Goal: Information Seeking & Learning: Check status

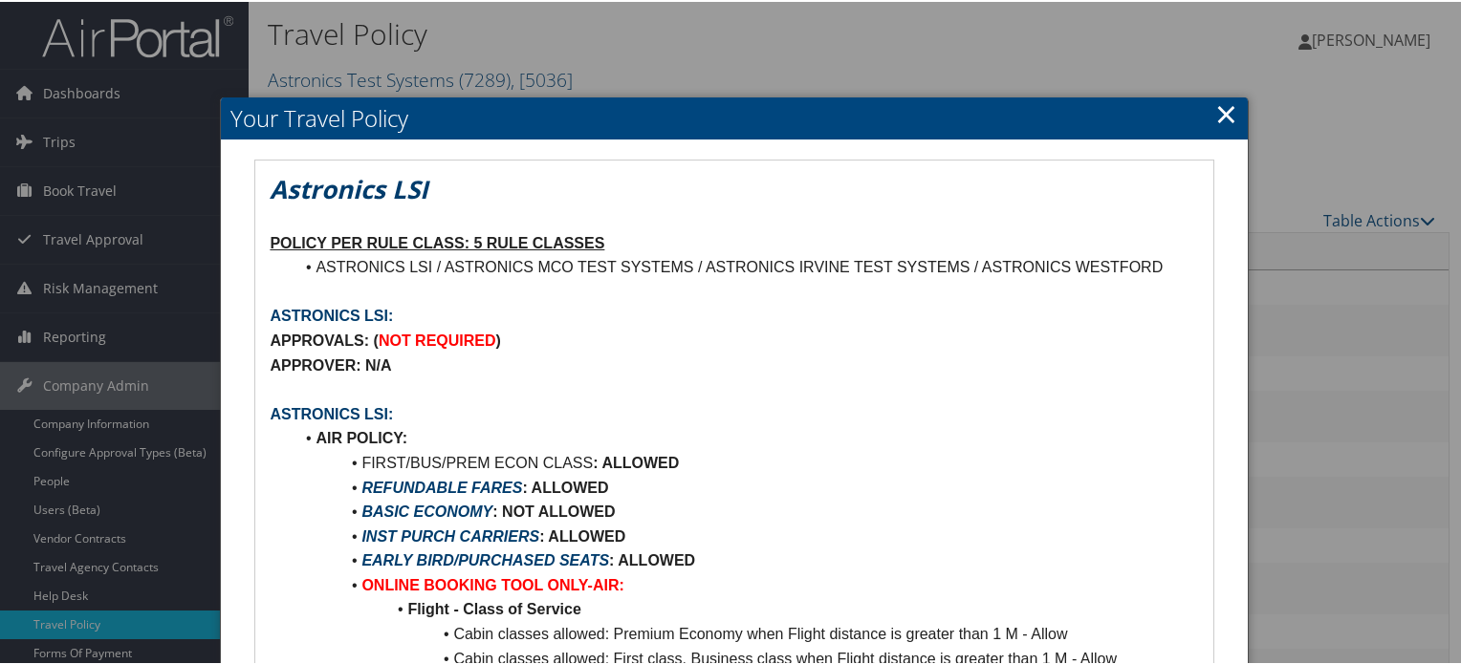
click at [1215, 109] on link "×" at bounding box center [1226, 112] width 22 height 38
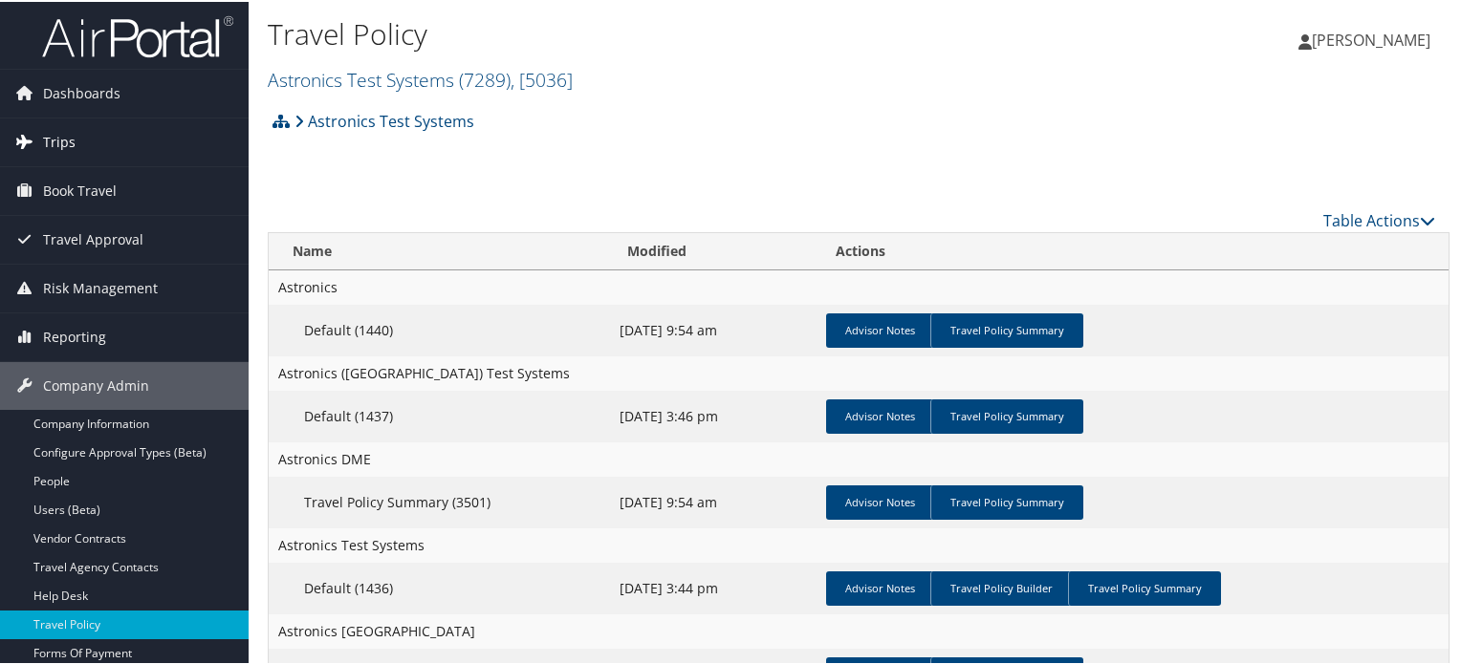
click at [55, 144] on span "Trips" at bounding box center [59, 141] width 33 height 48
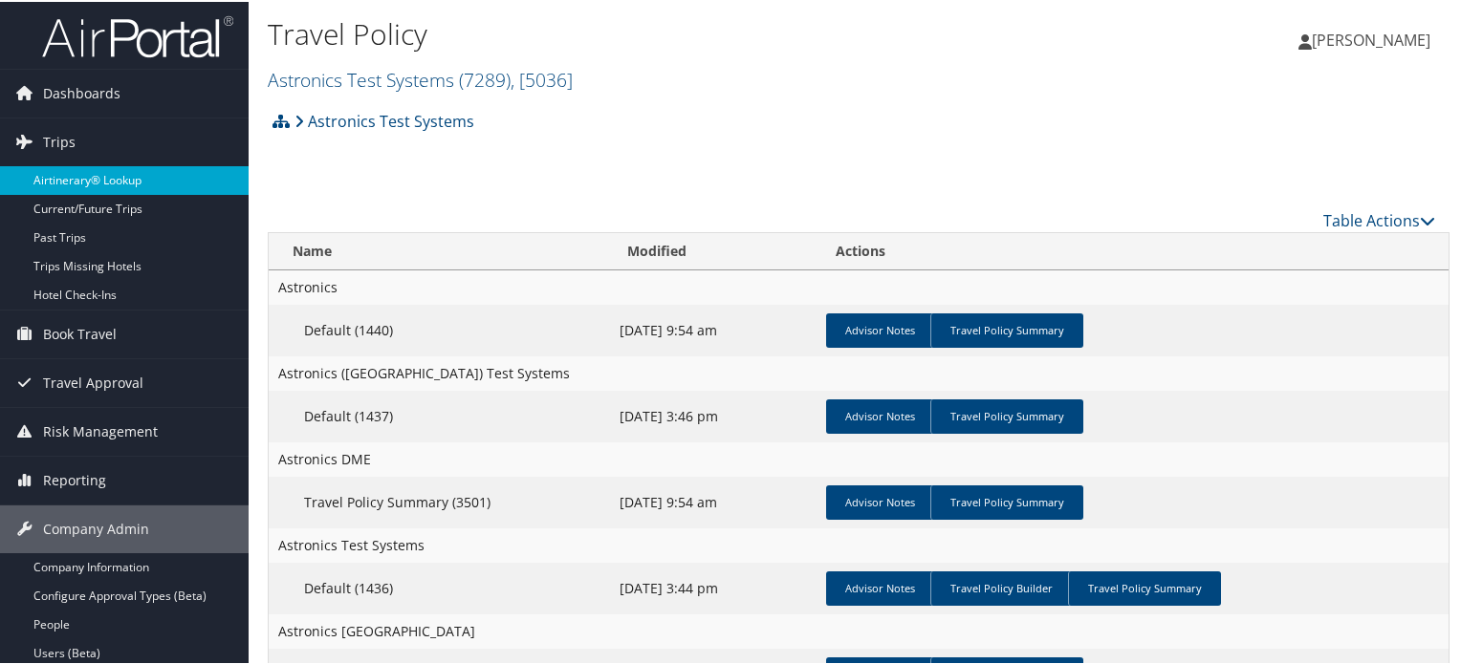
click at [60, 187] on link "Airtinerary® Lookup" at bounding box center [124, 178] width 249 height 29
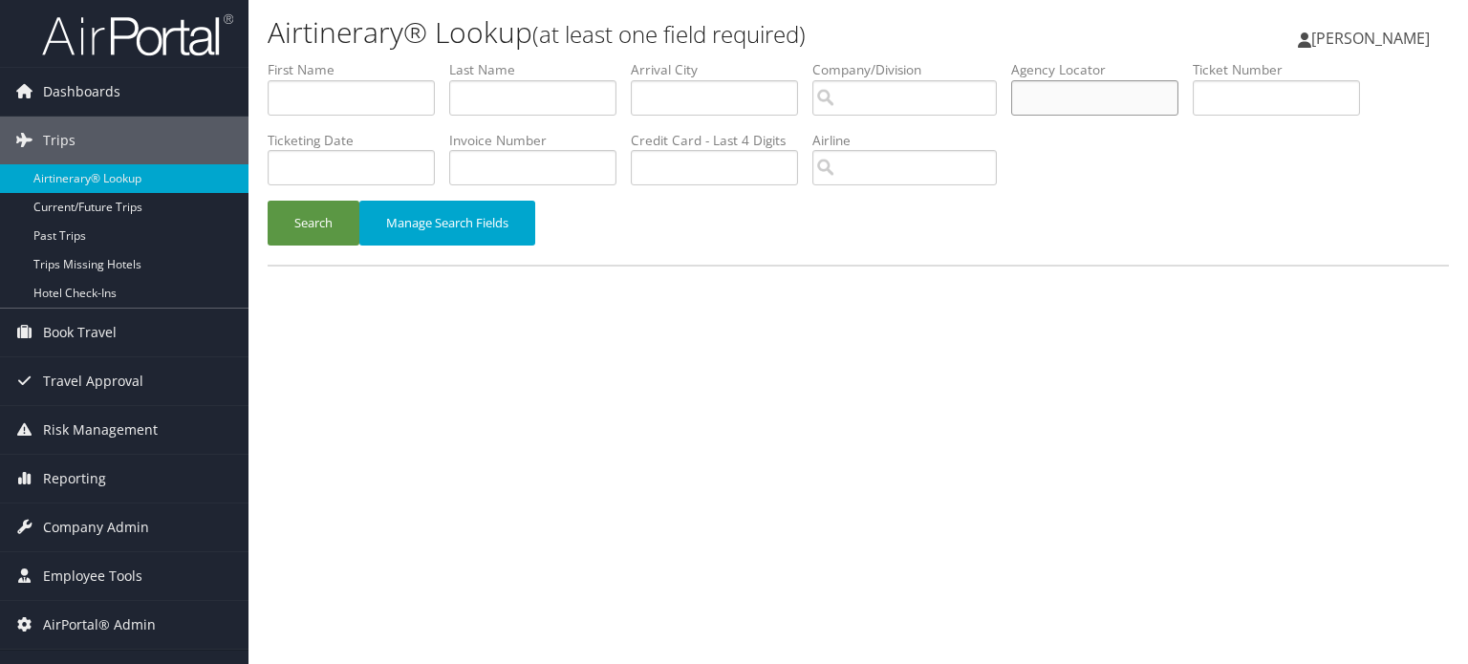
click at [1136, 102] on input "text" at bounding box center [1094, 97] width 167 height 35
paste input "DK4D7X"
type input "DK4D7X"
click at [313, 222] on button "Search" at bounding box center [314, 223] width 92 height 45
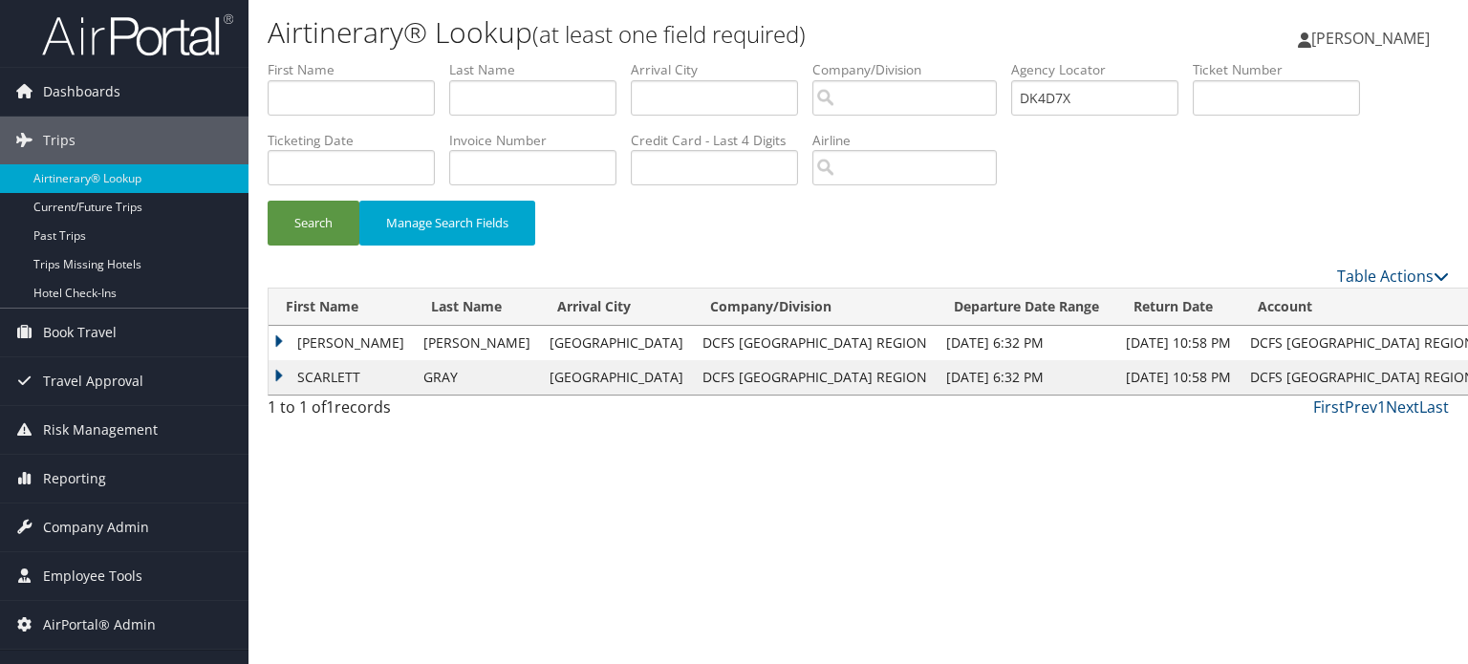
click at [279, 342] on td "BRANDI MCNEAL" at bounding box center [341, 343] width 145 height 34
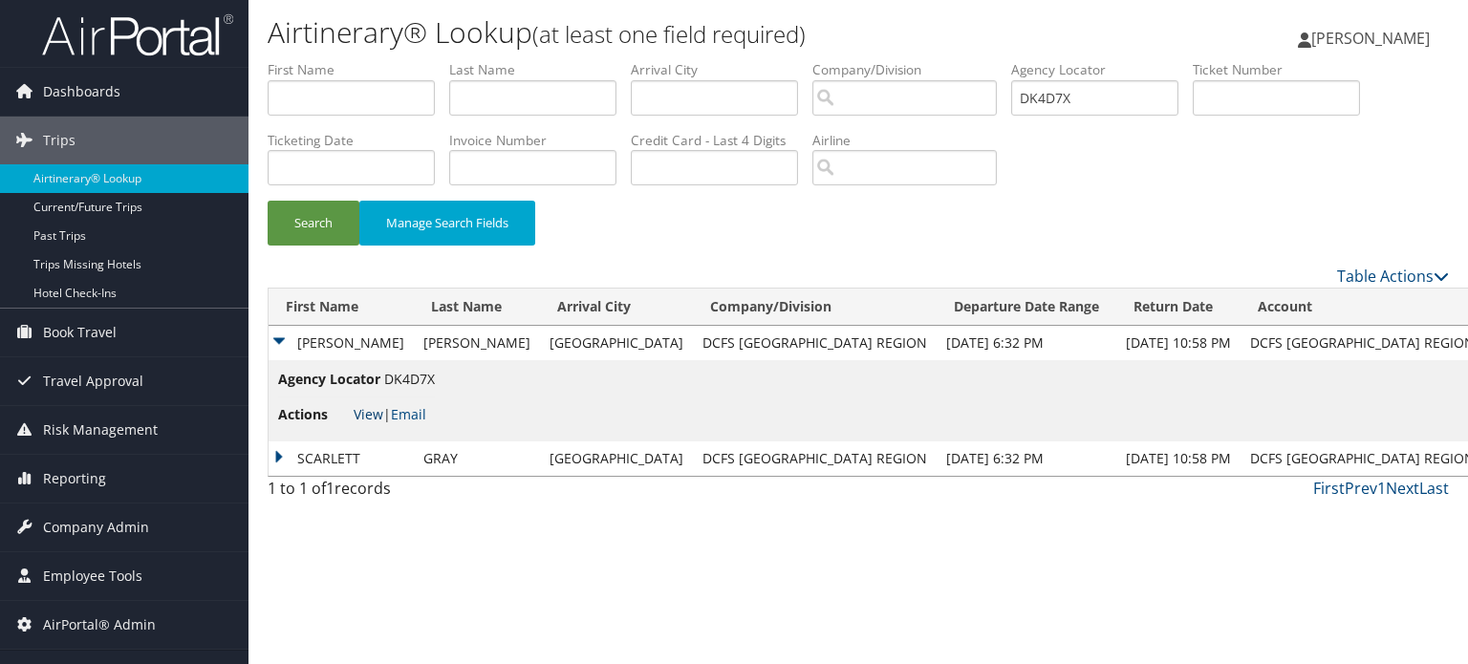
click at [373, 418] on link "View" at bounding box center [369, 414] width 30 height 18
click at [280, 452] on td "SCARLETT" at bounding box center [341, 459] width 145 height 34
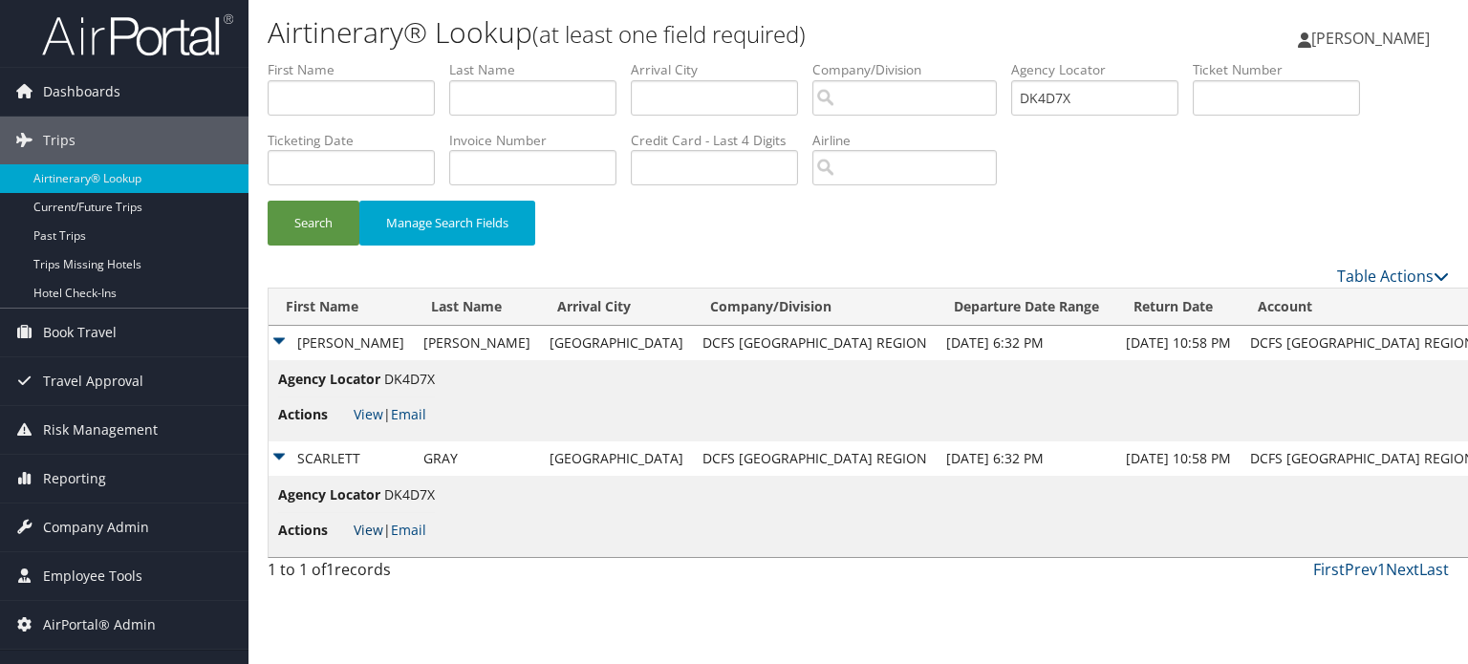
click at [363, 534] on link "View" at bounding box center [369, 530] width 30 height 18
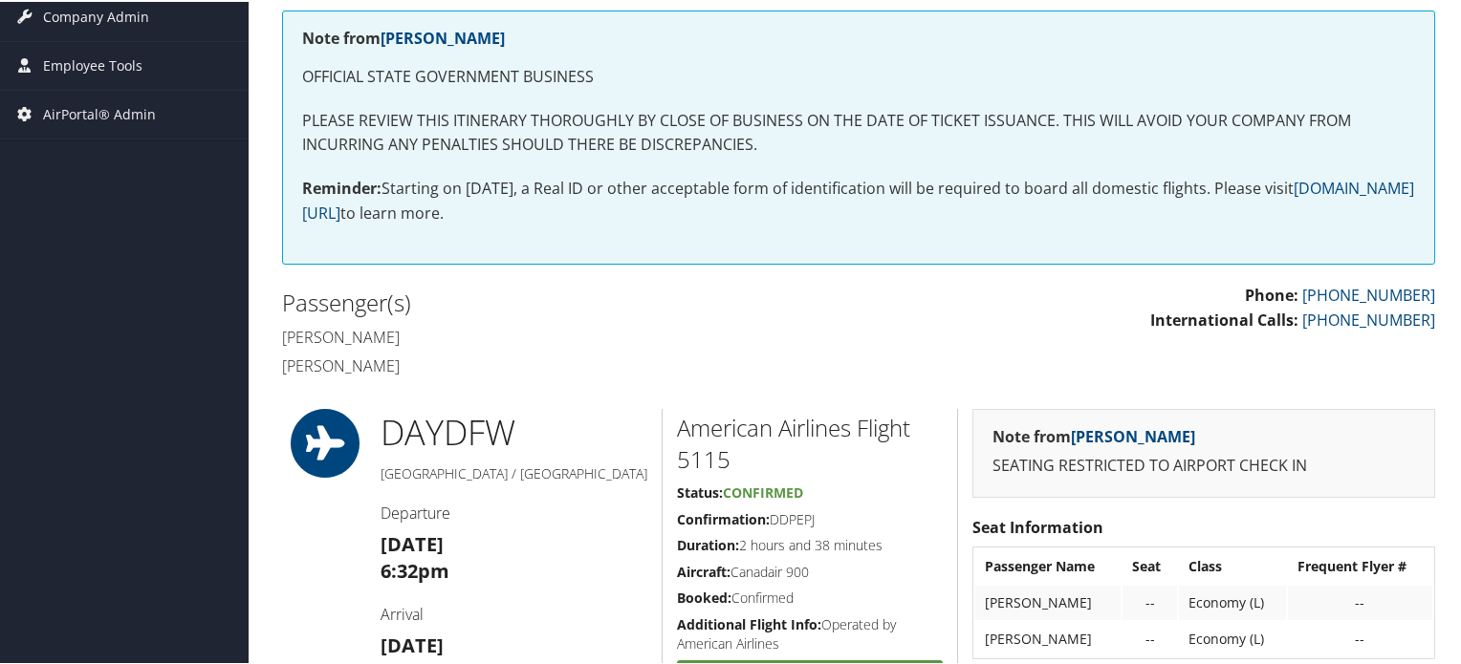
scroll to position [364, 0]
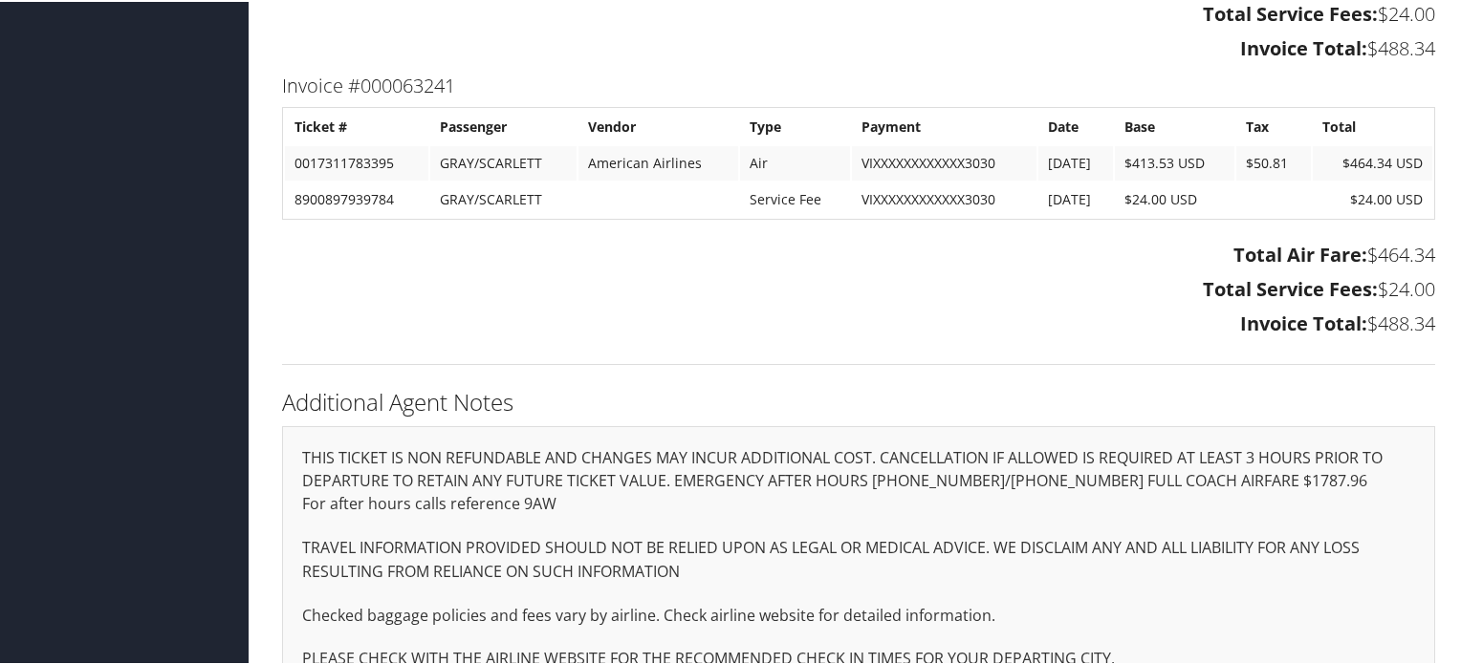
scroll to position [1894, 0]
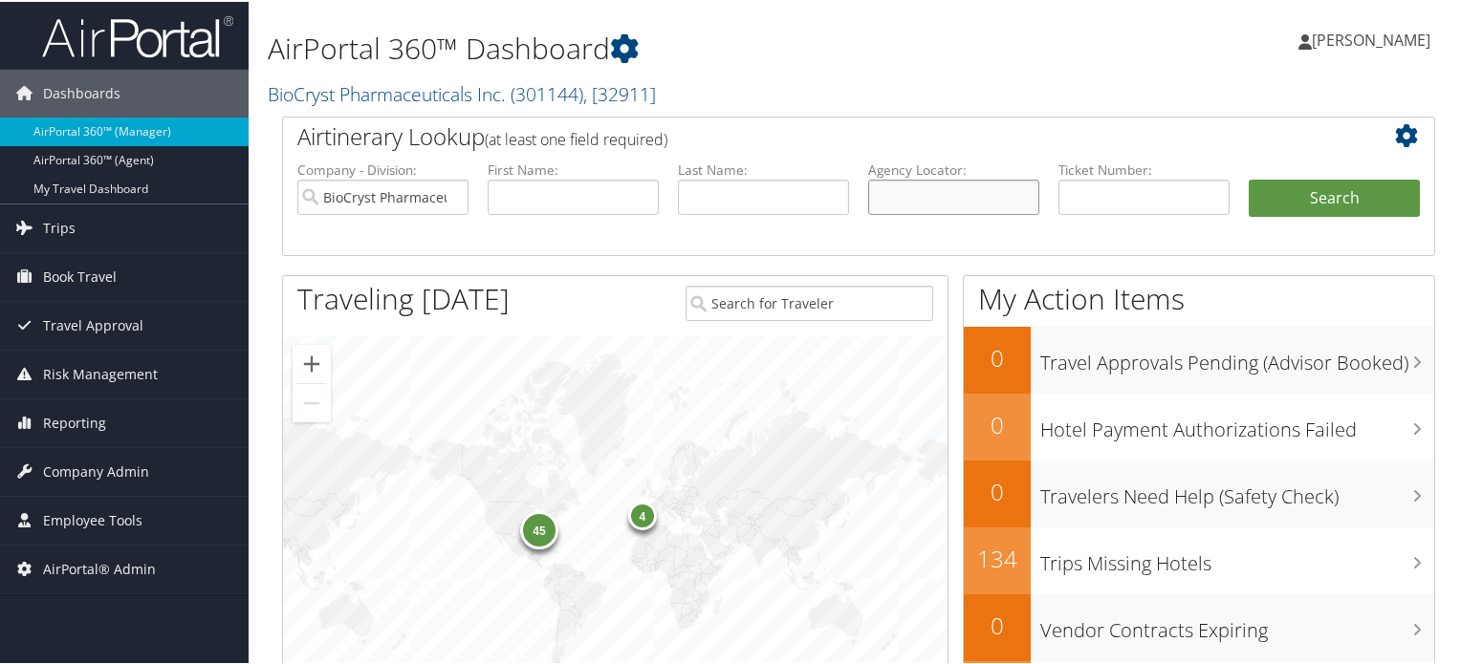
click at [976, 185] on input "text" at bounding box center [953, 195] width 171 height 35
click at [876, 202] on input "text" at bounding box center [953, 195] width 171 height 35
click at [894, 202] on input "text" at bounding box center [953, 195] width 171 height 35
paste input "DK4D7X"
type input "DK4D7X"
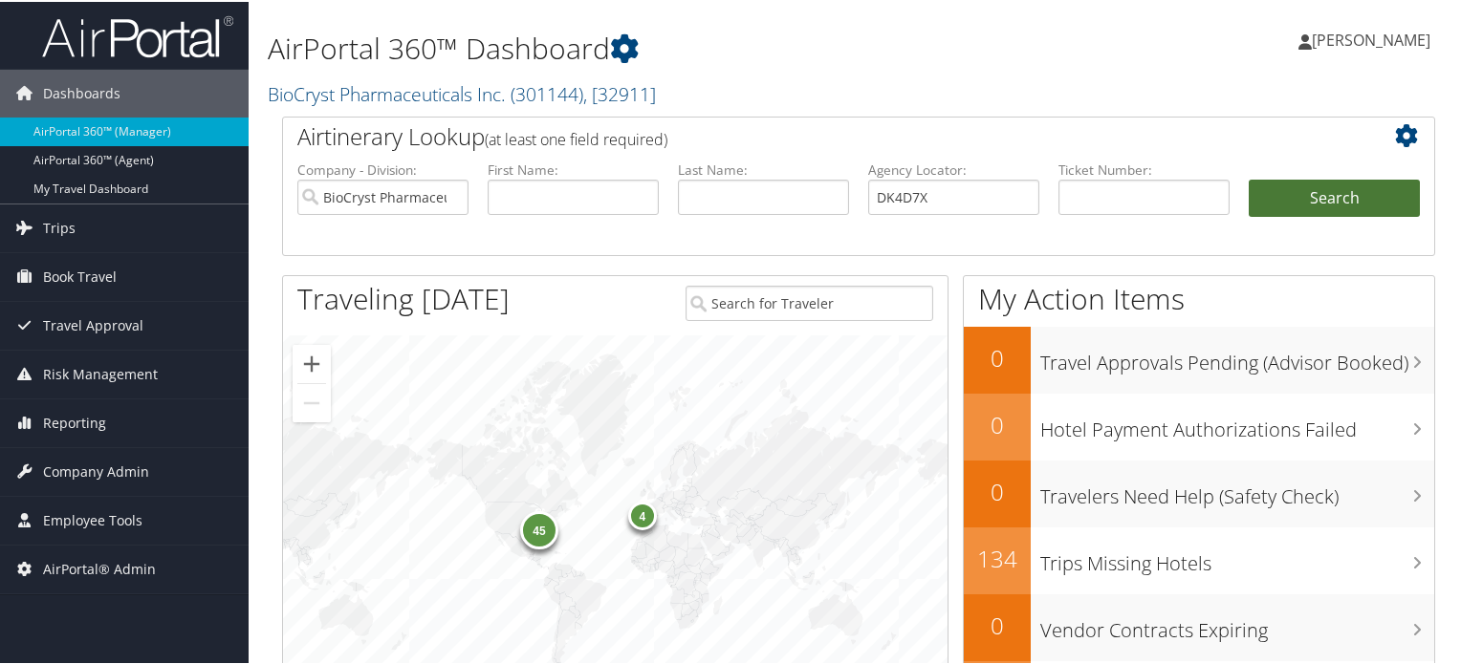
click at [1382, 207] on button "Search" at bounding box center [1334, 197] width 171 height 38
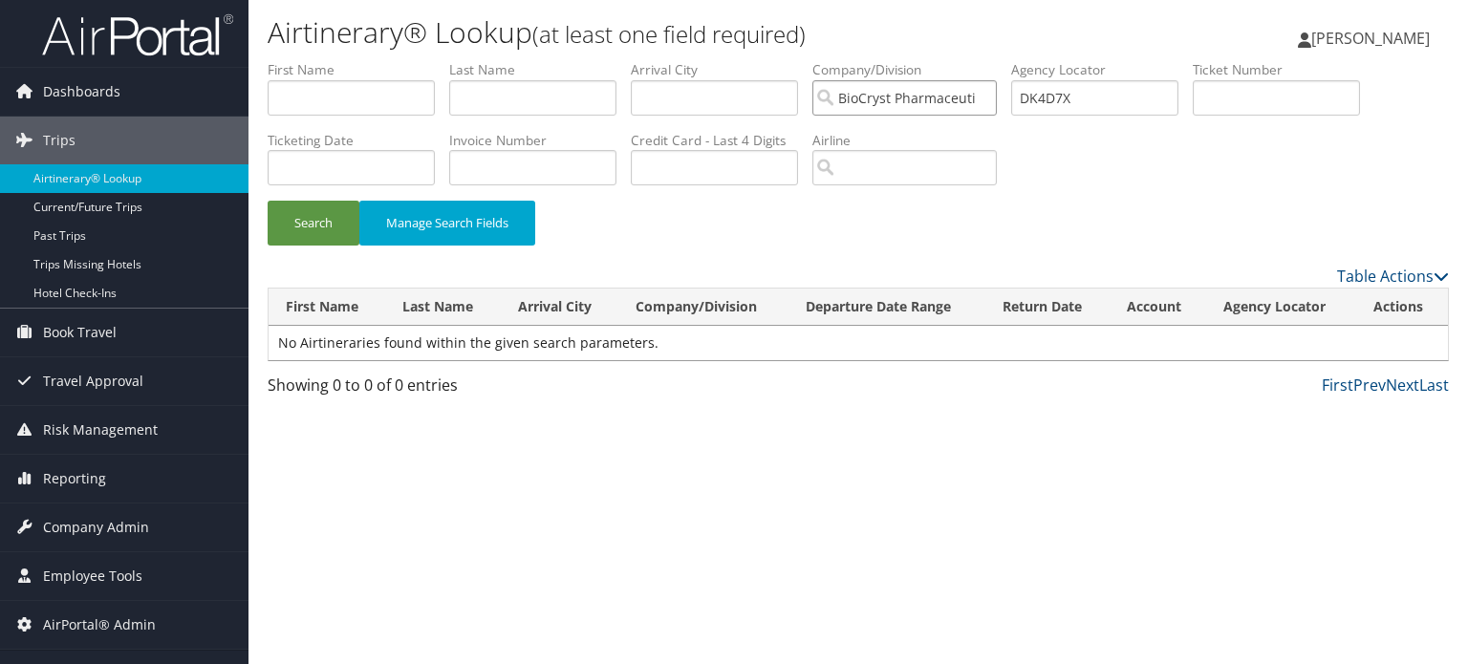
click at [997, 102] on input "BioCryst Pharmaceuticals Inc." at bounding box center [905, 97] width 185 height 35
click at [332, 221] on button "Search" at bounding box center [314, 223] width 92 height 45
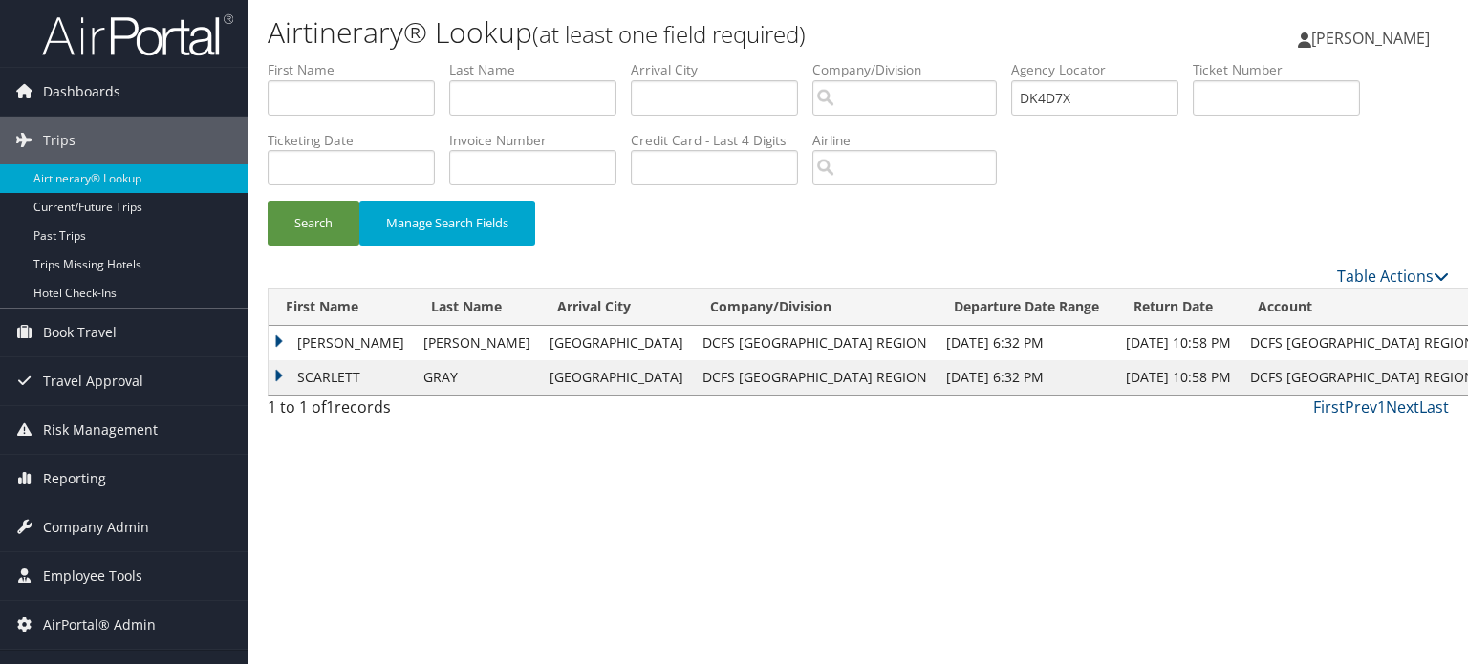
click at [278, 334] on td "BRANDI MCNEAL" at bounding box center [341, 343] width 145 height 34
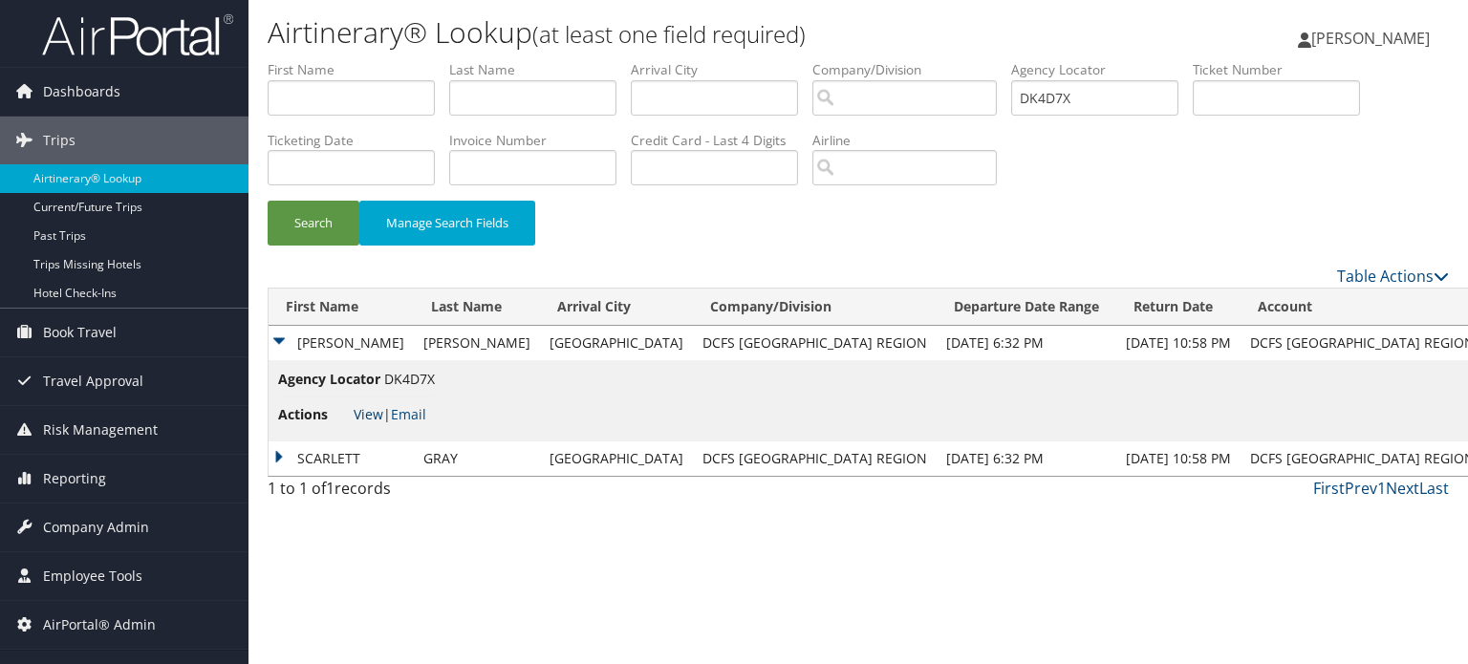
click at [366, 415] on link "View" at bounding box center [369, 414] width 30 height 18
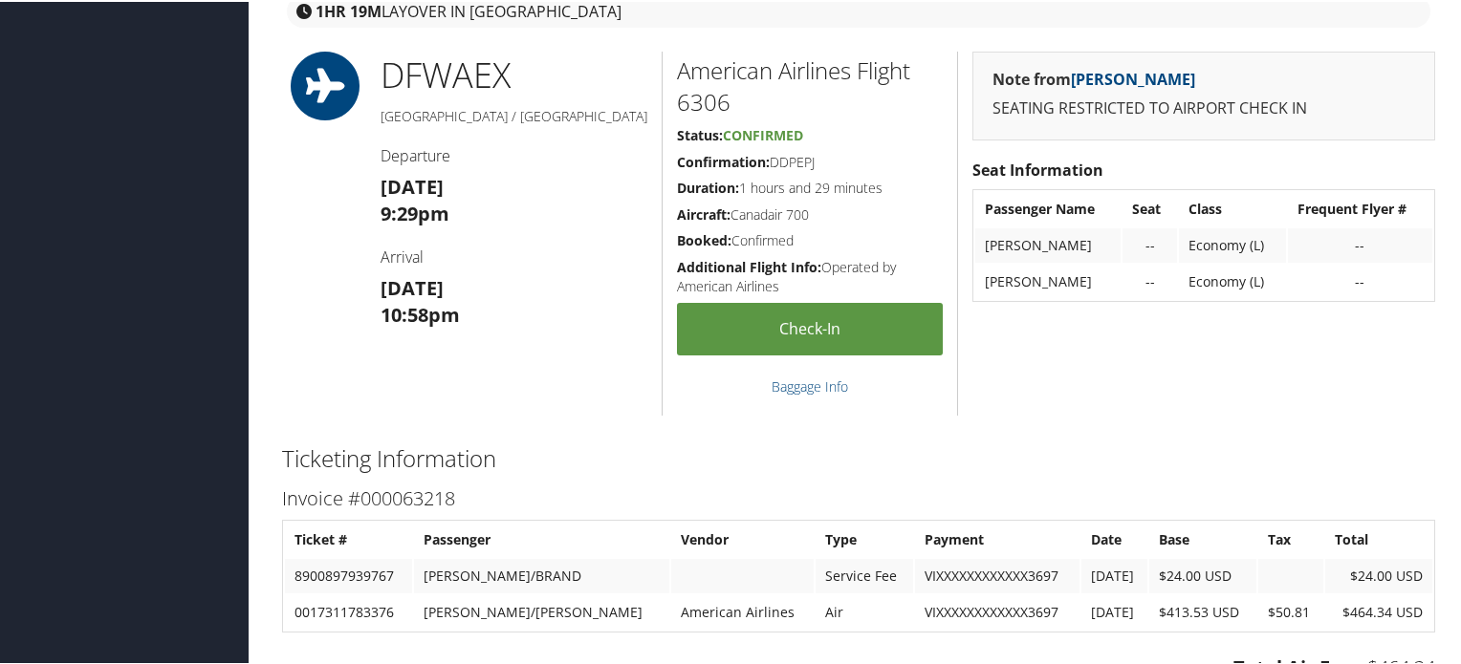
scroll to position [1320, 0]
